Goal: Transaction & Acquisition: Purchase product/service

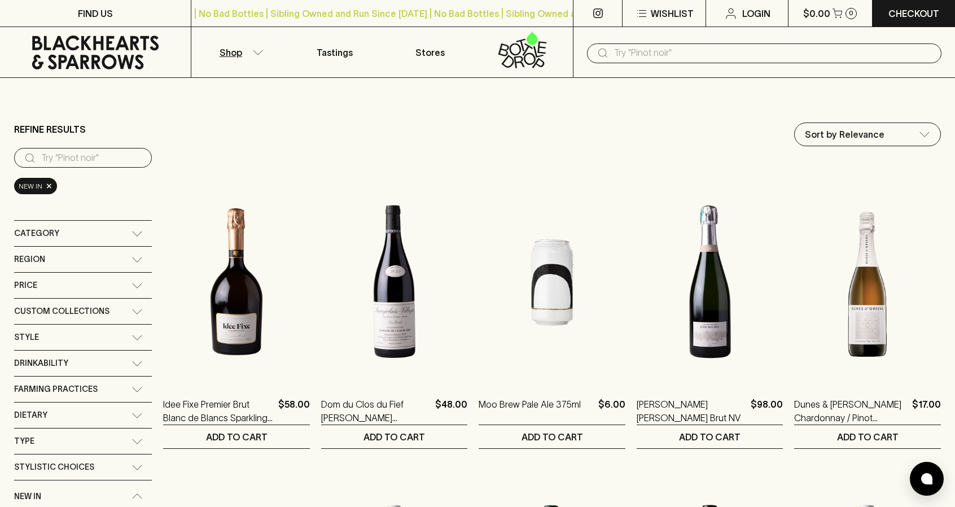
click at [259, 54] on icon "button" at bounding box center [257, 53] width 11 height 6
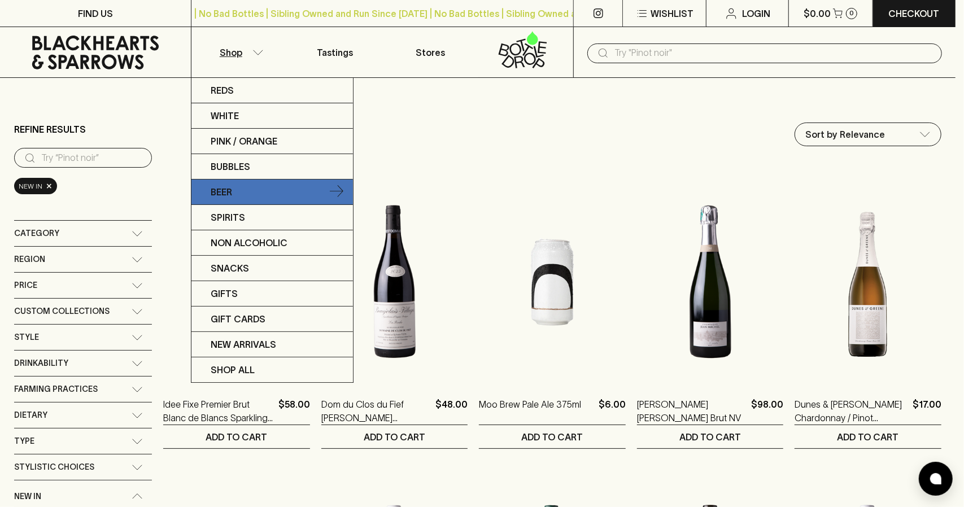
click at [235, 197] on link "Beer" at bounding box center [271, 192] width 161 height 25
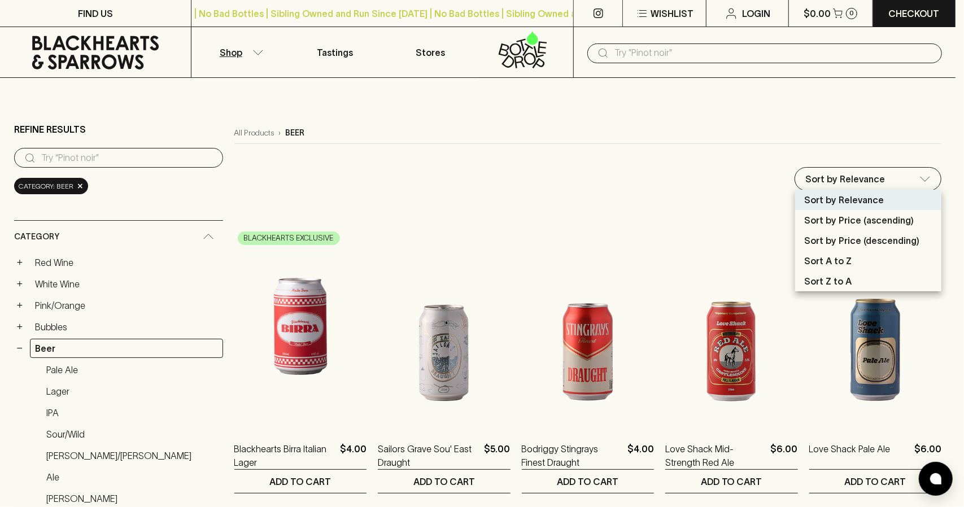
click at [906, 239] on p "Sort by Price (descending)" at bounding box center [861, 241] width 115 height 14
type input "price:desc"
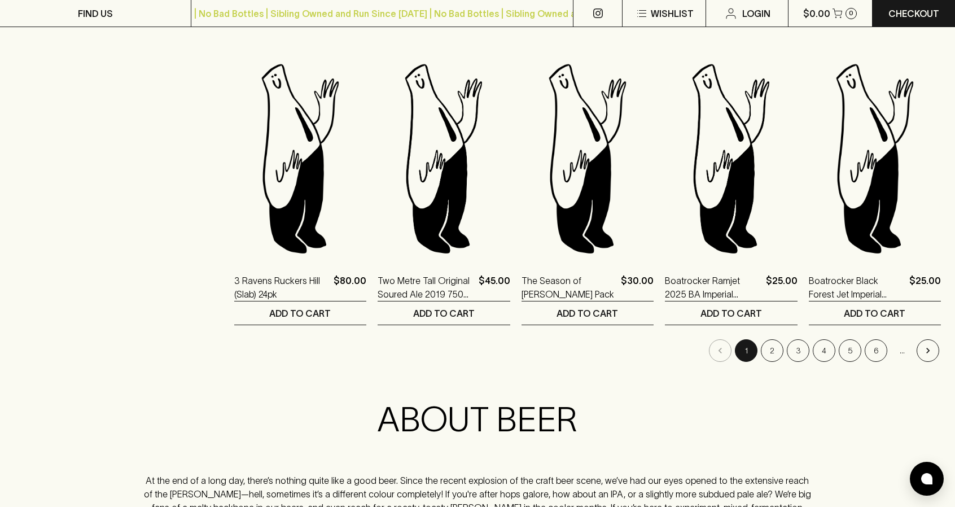
scroll to position [1073, 0]
